Goal: Navigation & Orientation: Find specific page/section

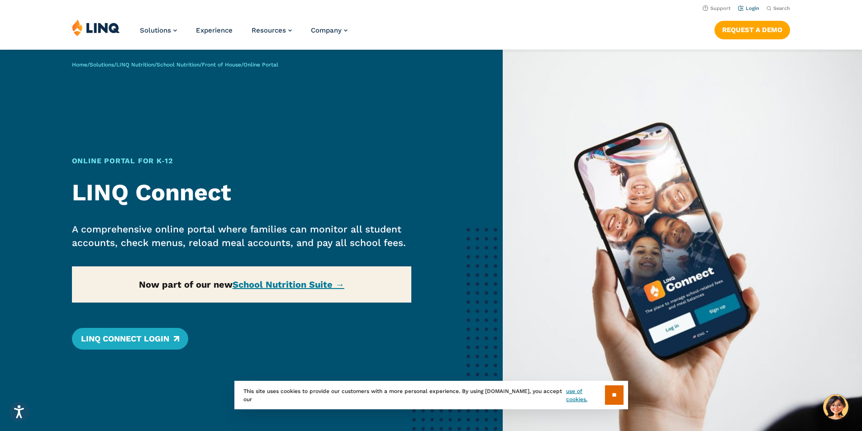
click at [751, 7] on link "Login" at bounding box center [748, 8] width 21 height 6
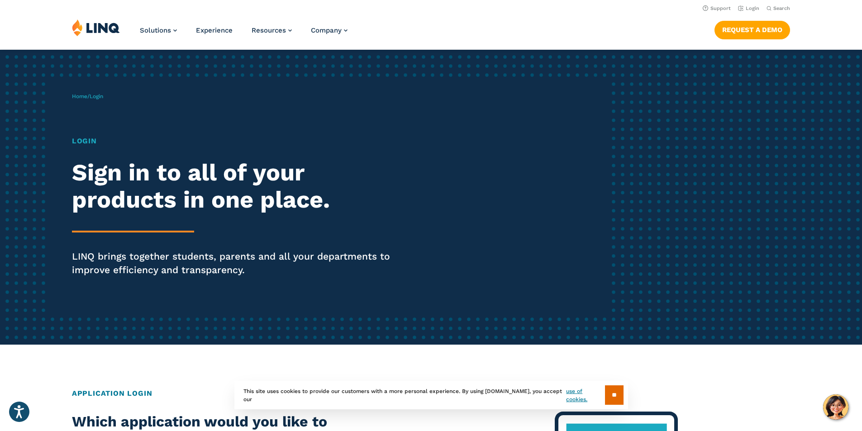
click at [87, 144] on h1 "Login" at bounding box center [238, 141] width 332 height 11
click at [100, 95] on span "Login" at bounding box center [97, 96] width 14 height 6
click at [745, 8] on link "Login" at bounding box center [748, 8] width 21 height 6
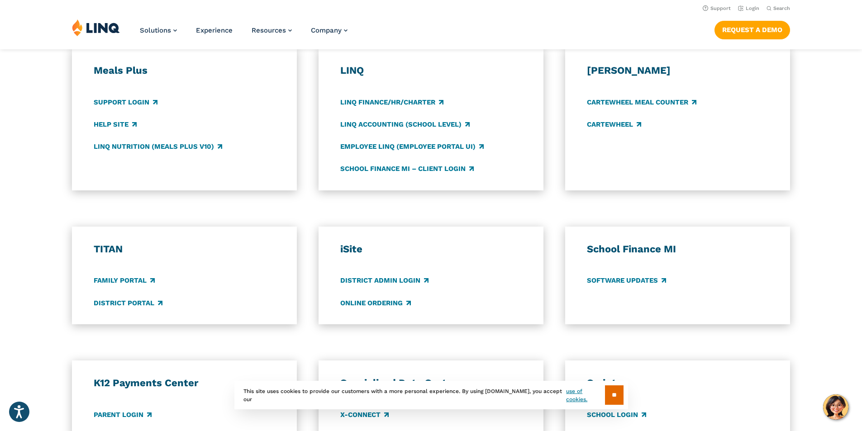
scroll to position [452, 0]
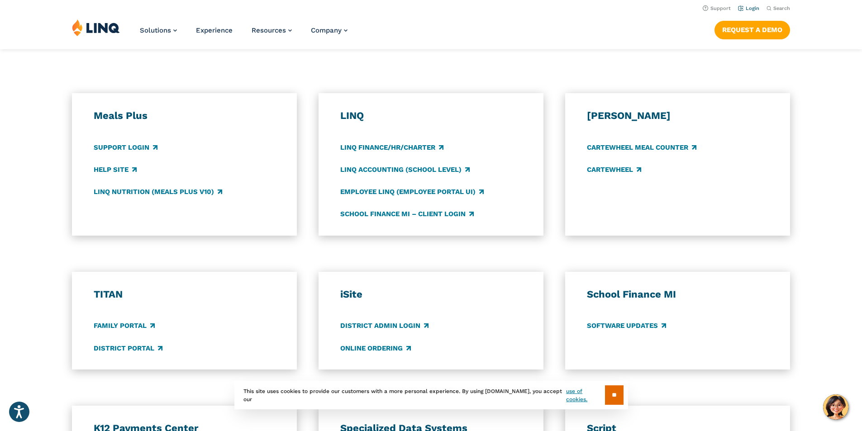
click at [745, 9] on link "Login" at bounding box center [748, 8] width 21 height 6
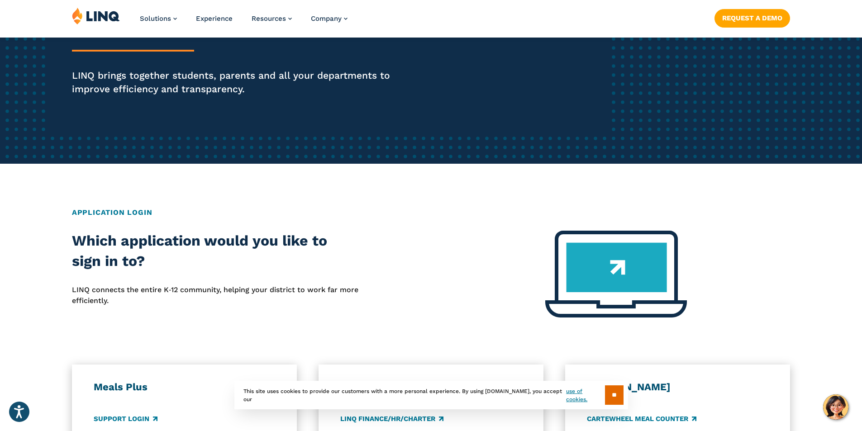
scroll to position [317, 0]
